Goal: Task Accomplishment & Management: Manage account settings

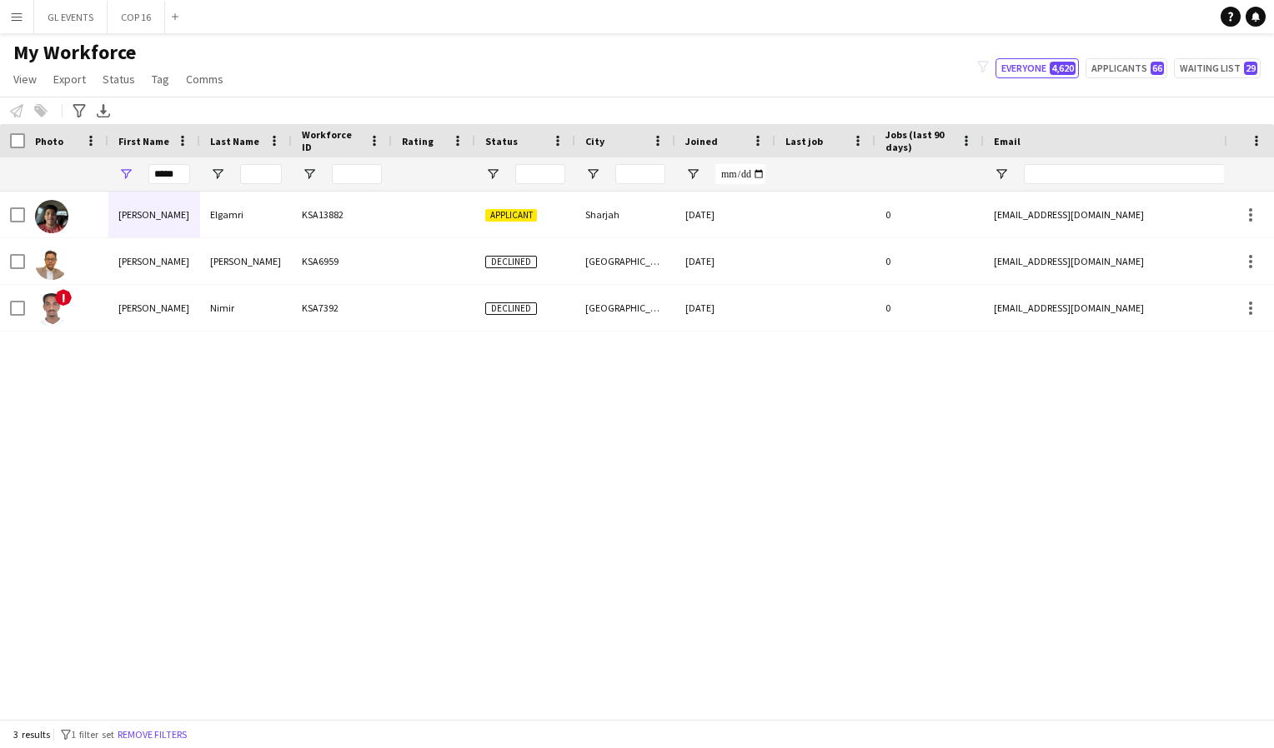
click at [17, 20] on app-icon "Menu" at bounding box center [16, 16] width 13 height 13
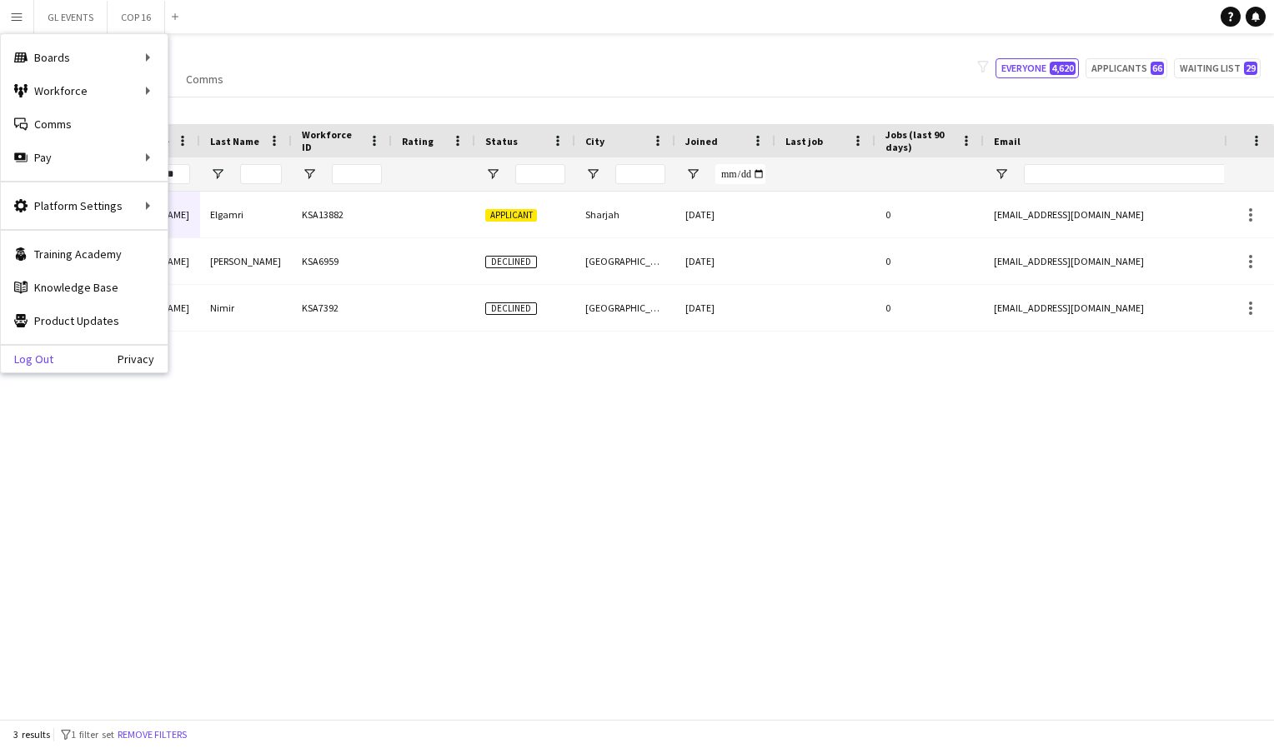
click at [26, 360] on link "Log Out" at bounding box center [27, 359] width 53 height 13
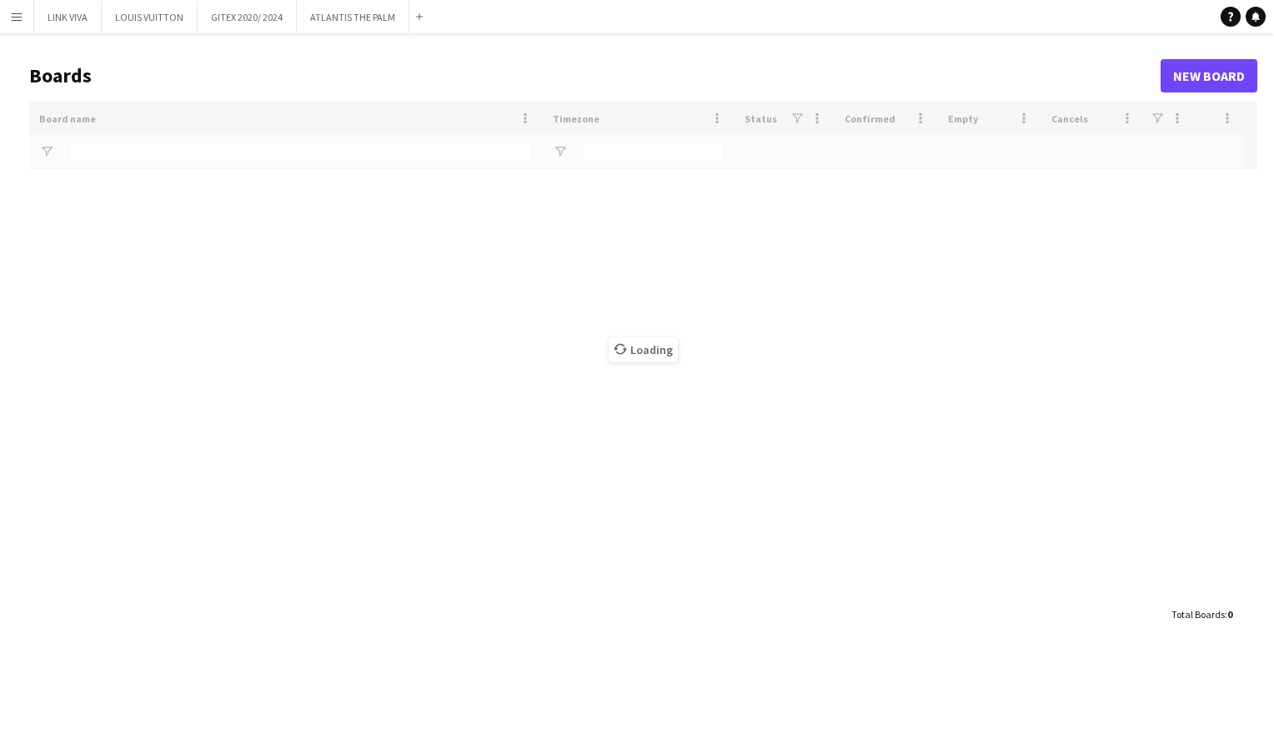
type input "*****"
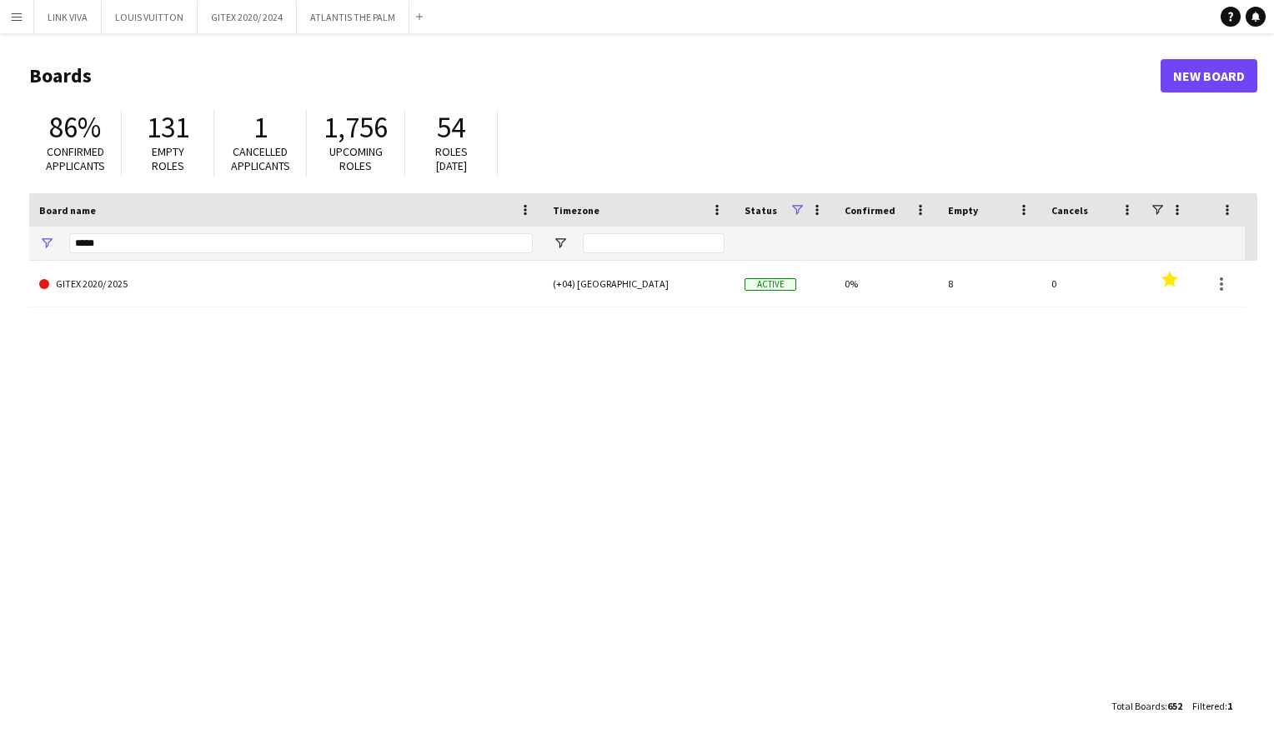
click at [12, 17] on app-icon "Menu" at bounding box center [16, 16] width 13 height 13
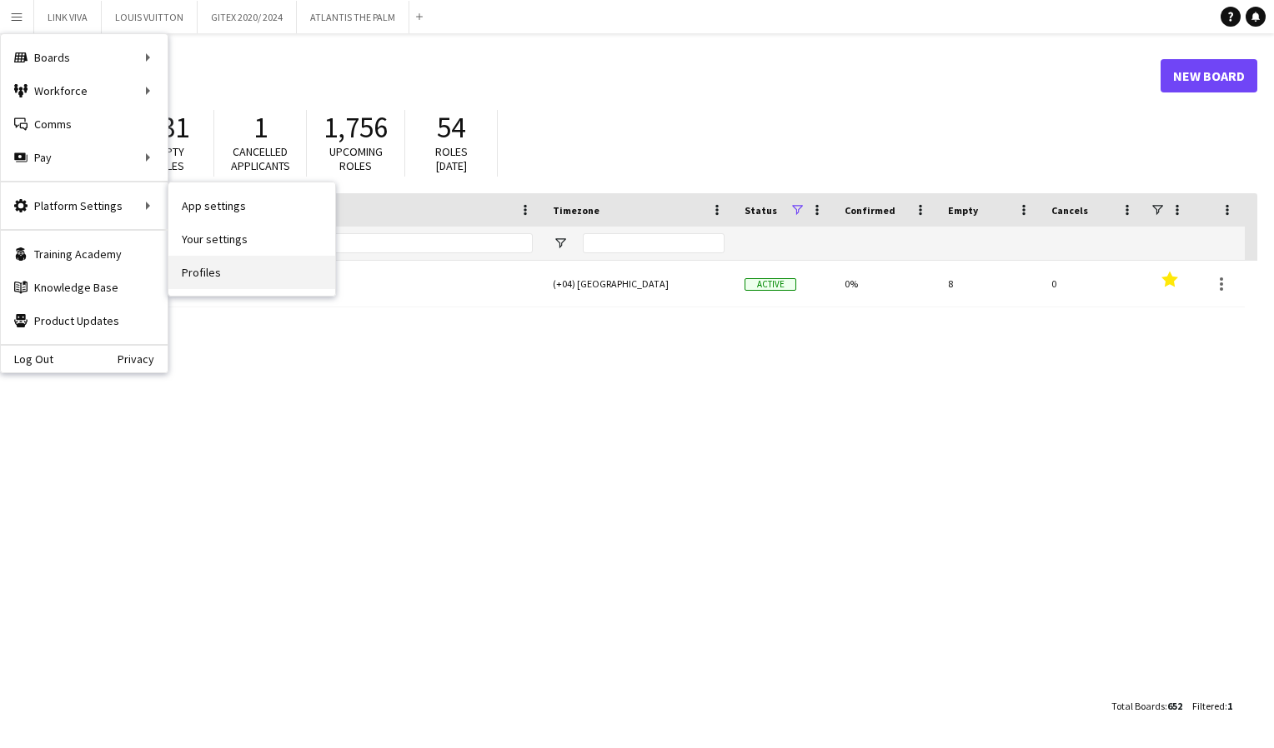
click at [207, 269] on link "Profiles" at bounding box center [251, 272] width 167 height 33
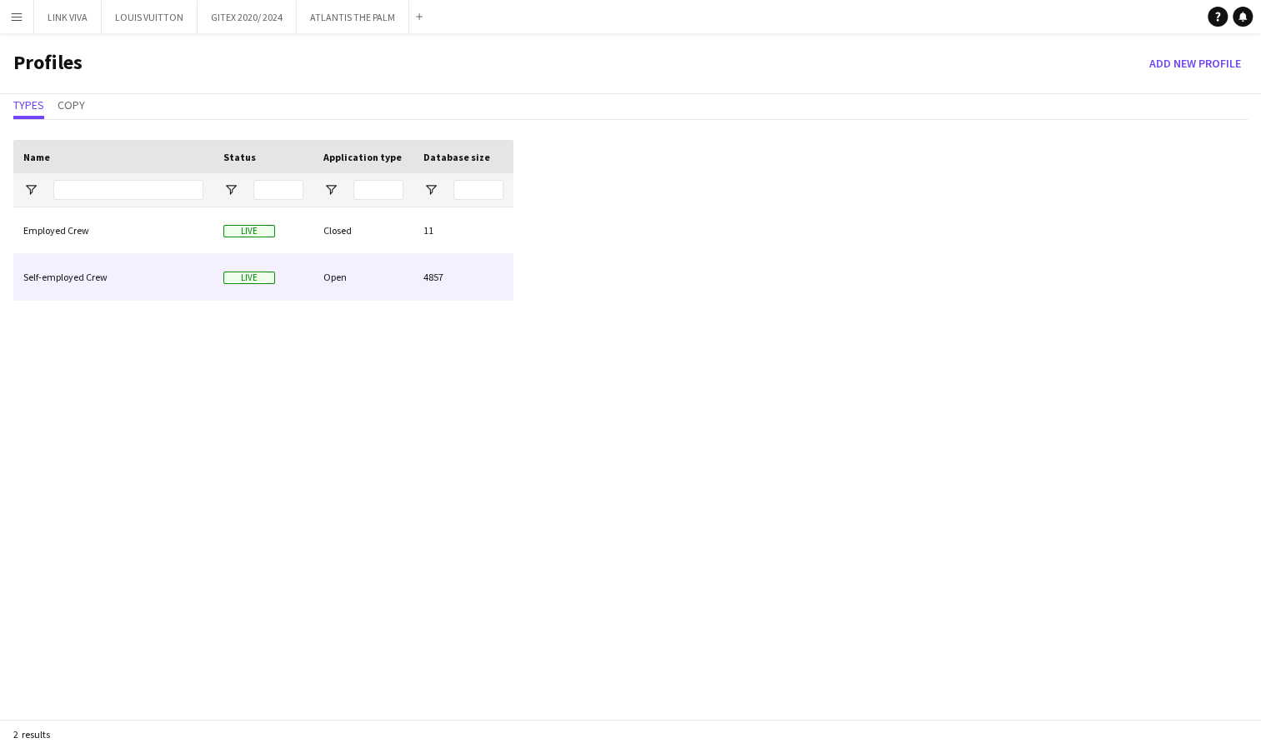
click at [238, 277] on span "Live" at bounding box center [249, 278] width 52 height 13
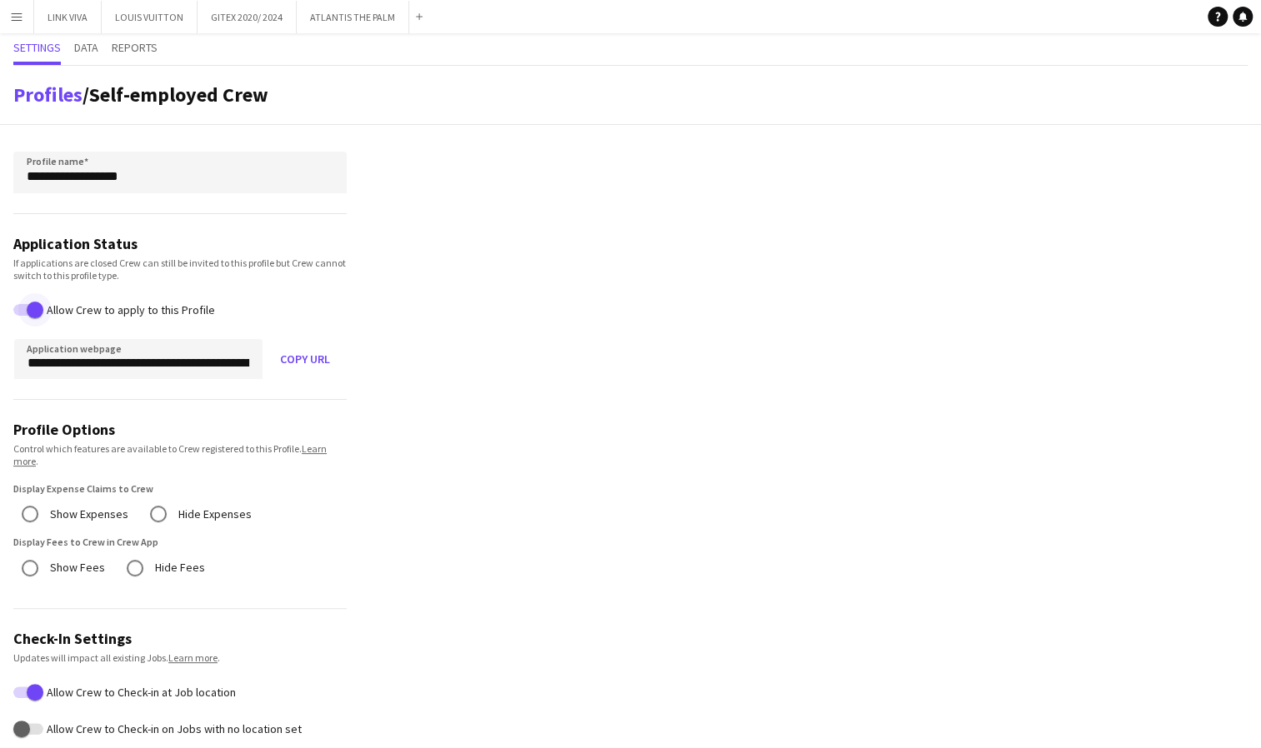
click at [27, 308] on span "button" at bounding box center [35, 310] width 17 height 17
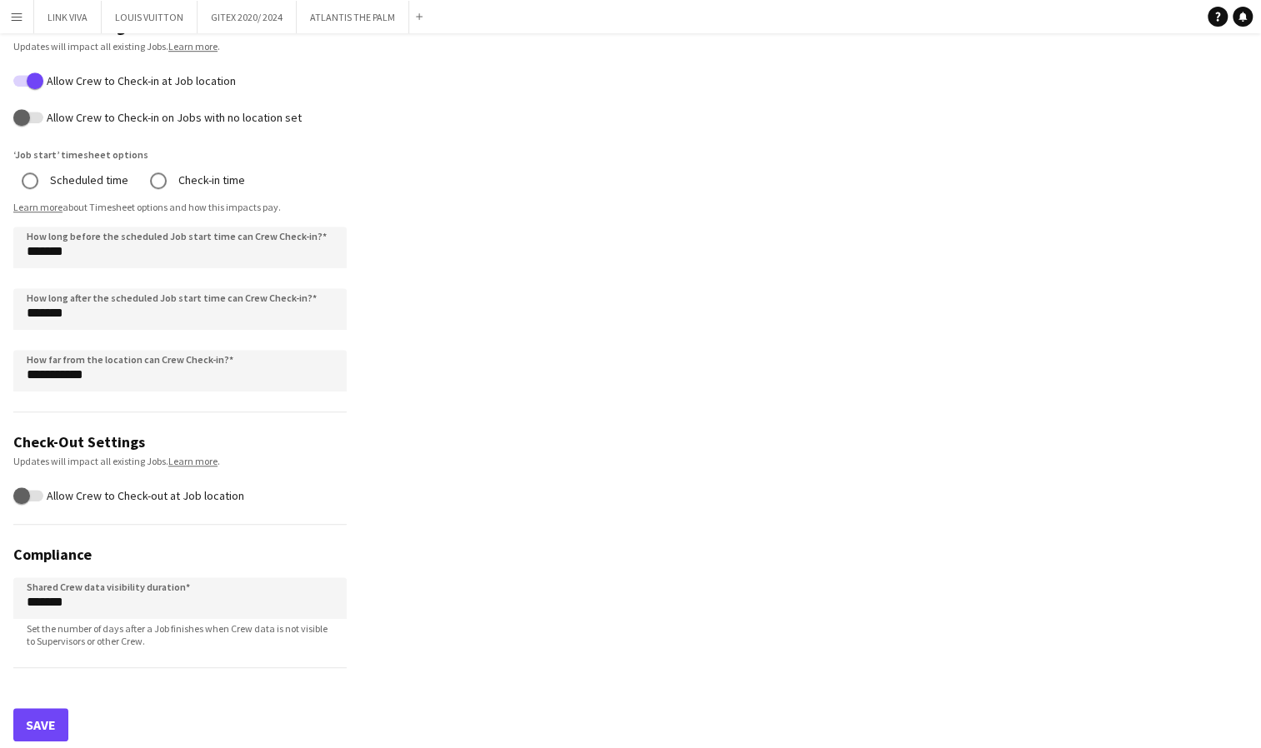
scroll to position [613, 0]
click at [37, 718] on button "Save" at bounding box center [40, 723] width 55 height 33
